Goal: Task Accomplishment & Management: Complete application form

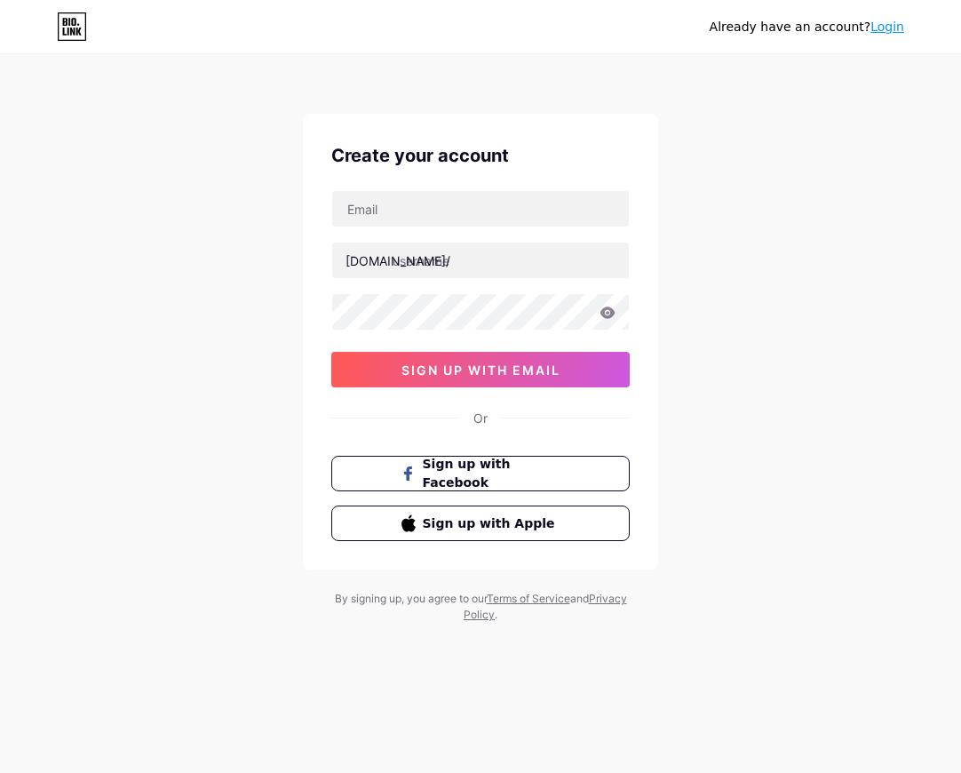
click at [793, 273] on div "Already have an account? Login Create your account [DOMAIN_NAME]/ 0cAFcWeA6OlbU…" at bounding box center [480, 340] width 961 height 680
click at [98, 157] on div "Already have an account? Login Create your account [DOMAIN_NAME]/ 0cAFcWeA6OlbU…" at bounding box center [480, 340] width 961 height 680
click at [851, 287] on div "Already have an account? Login Create your account [DOMAIN_NAME]/ 0cAFcWeA6OlbU…" at bounding box center [480, 340] width 961 height 680
click at [104, 236] on div "Already have an account? Login Create your account [DOMAIN_NAME]/ 0cAFcWeA6OlbU…" at bounding box center [480, 340] width 961 height 680
click at [278, 115] on div "Already have an account? Login Create your account [DOMAIN_NAME]/ 0cAFcWeA6OlbU…" at bounding box center [480, 340] width 961 height 680
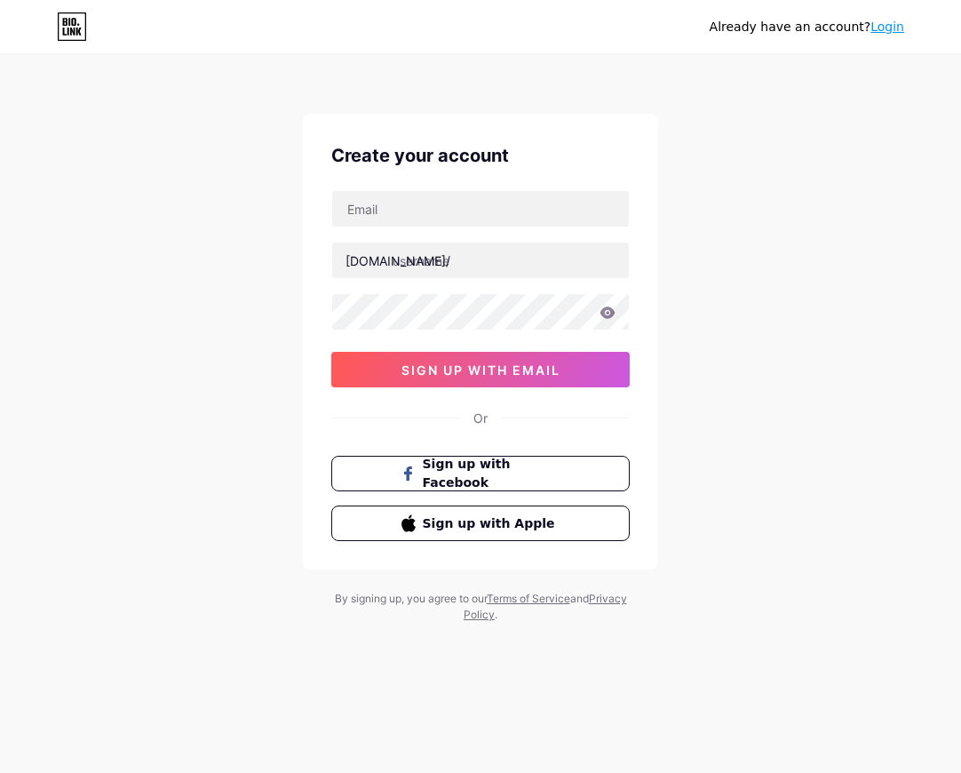
click at [140, 631] on div "Already have an account? Login Create your account [DOMAIN_NAME]/ 0cAFcWeA6OlbU…" at bounding box center [480, 340] width 961 height 680
click at [746, 219] on div "Already have an account? Login Create your account [DOMAIN_NAME]/ 0cAFcWeA6OlbU…" at bounding box center [480, 340] width 961 height 680
click at [177, 125] on div "Already have an account? Login Create your account [DOMAIN_NAME]/ 0cAFcWeA6OlbU…" at bounding box center [480, 340] width 961 height 680
click at [782, 155] on div "Already have an account? Login Create your account [DOMAIN_NAME]/ 0cAFcWeA6OlbU…" at bounding box center [480, 340] width 961 height 680
drag, startPoint x: 788, startPoint y: 233, endPoint x: 755, endPoint y: 100, distance: 137.3
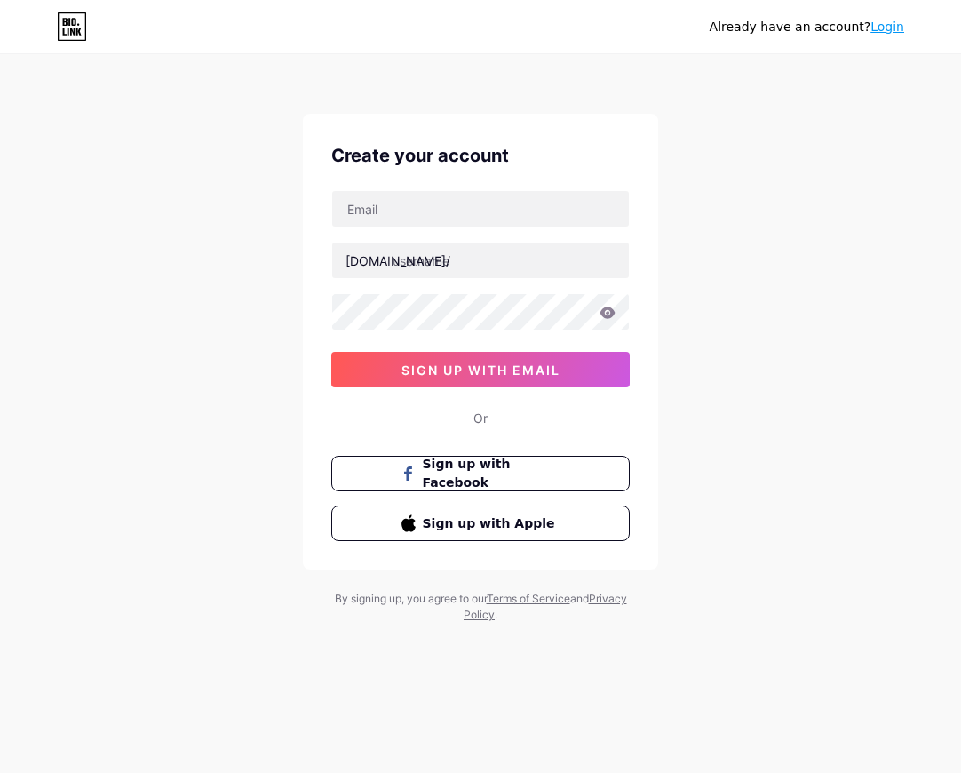
click at [788, 233] on div "Already have an account? Login Create your account [DOMAIN_NAME]/ 0cAFcWeA6OlbU…" at bounding box center [480, 340] width 961 height 680
click at [211, 286] on div "Already have an account? Login Create your account [DOMAIN_NAME]/ 0cAFcWeA6OlbU…" at bounding box center [480, 340] width 961 height 680
click at [148, 573] on div "Already have an account? Login Create your account [DOMAIN_NAME]/ 0cAFcWeA6OlbU…" at bounding box center [480, 340] width 961 height 680
click at [111, 613] on div "Already have an account? Login Create your account [DOMAIN_NAME]/ 0cAFcWeA6OlbU…" at bounding box center [480, 340] width 961 height 680
click at [229, 290] on div "Already have an account? Login Create your account [DOMAIN_NAME]/ 0cAFcWeA6OlbU…" at bounding box center [480, 340] width 961 height 680
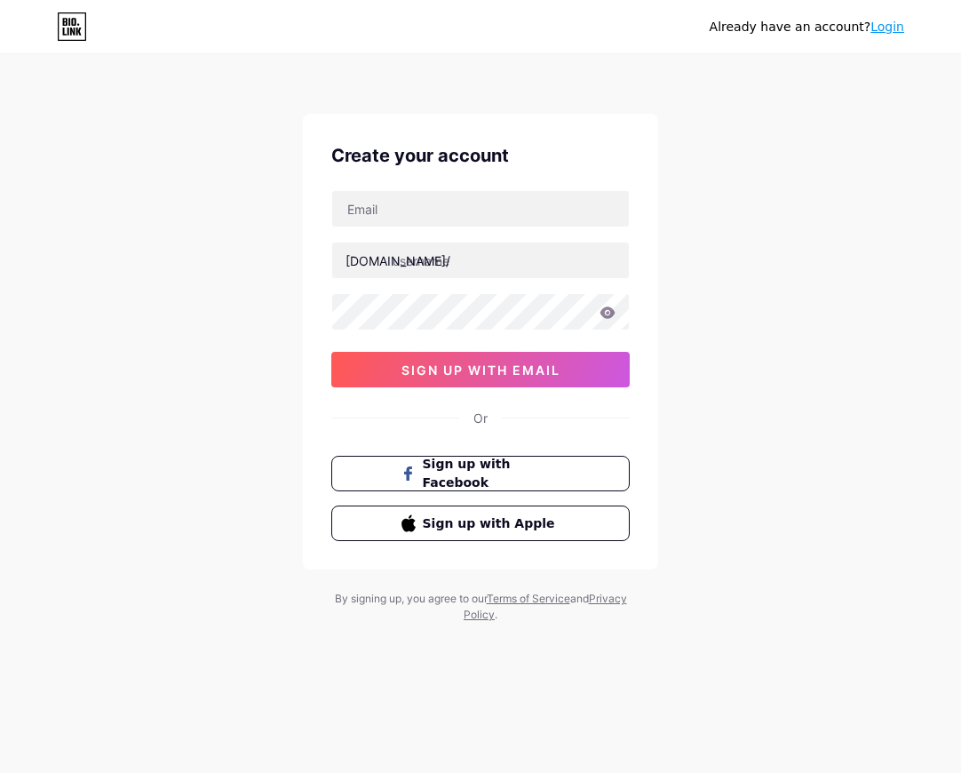
drag, startPoint x: 269, startPoint y: 92, endPoint x: 235, endPoint y: 92, distance: 34.7
click at [269, 92] on div "Already have an account? Login Create your account [DOMAIN_NAME]/ sign up with …" at bounding box center [480, 340] width 961 height 680
click at [235, 677] on div "Already have an account? Login Create your account [DOMAIN_NAME]/ sign up with …" at bounding box center [480, 340] width 961 height 680
drag, startPoint x: 181, startPoint y: 124, endPoint x: 377, endPoint y: 84, distance: 199.7
click at [181, 124] on div "Already have an account? Login Create your account [DOMAIN_NAME]/ sign up with …" at bounding box center [480, 340] width 961 height 680
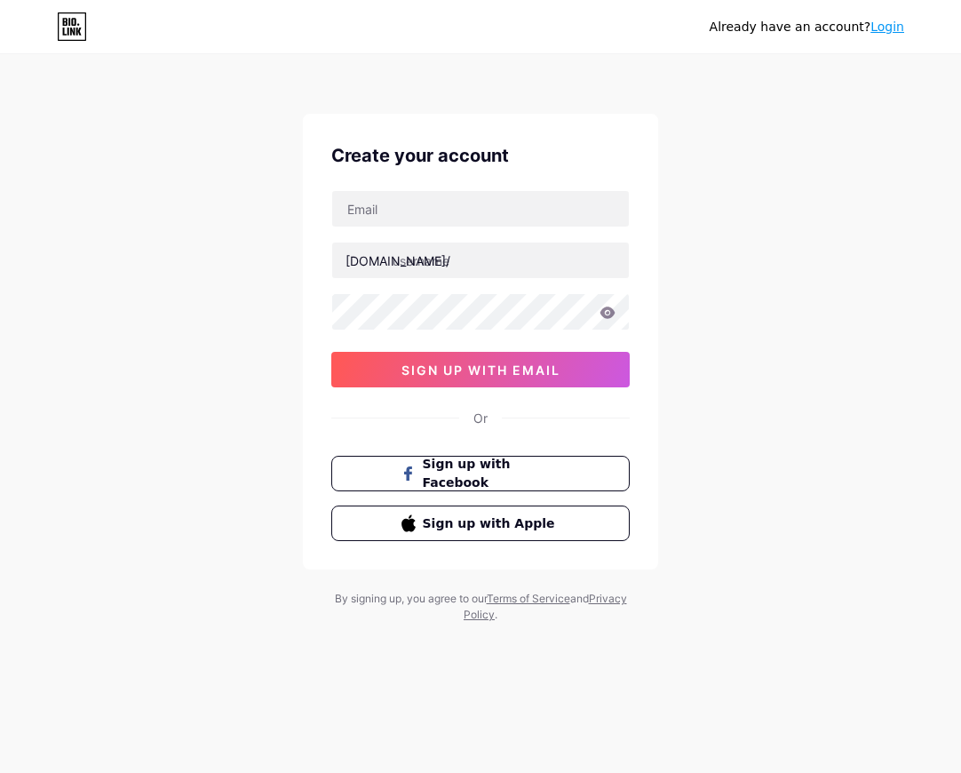
drag, startPoint x: 169, startPoint y: 570, endPoint x: 275, endPoint y: 379, distance: 218.4
click at [169, 570] on div "Already have an account? Login Create your account [DOMAIN_NAME]/ sign up with …" at bounding box center [480, 340] width 961 height 680
